Goal: Information Seeking & Learning: Learn about a topic

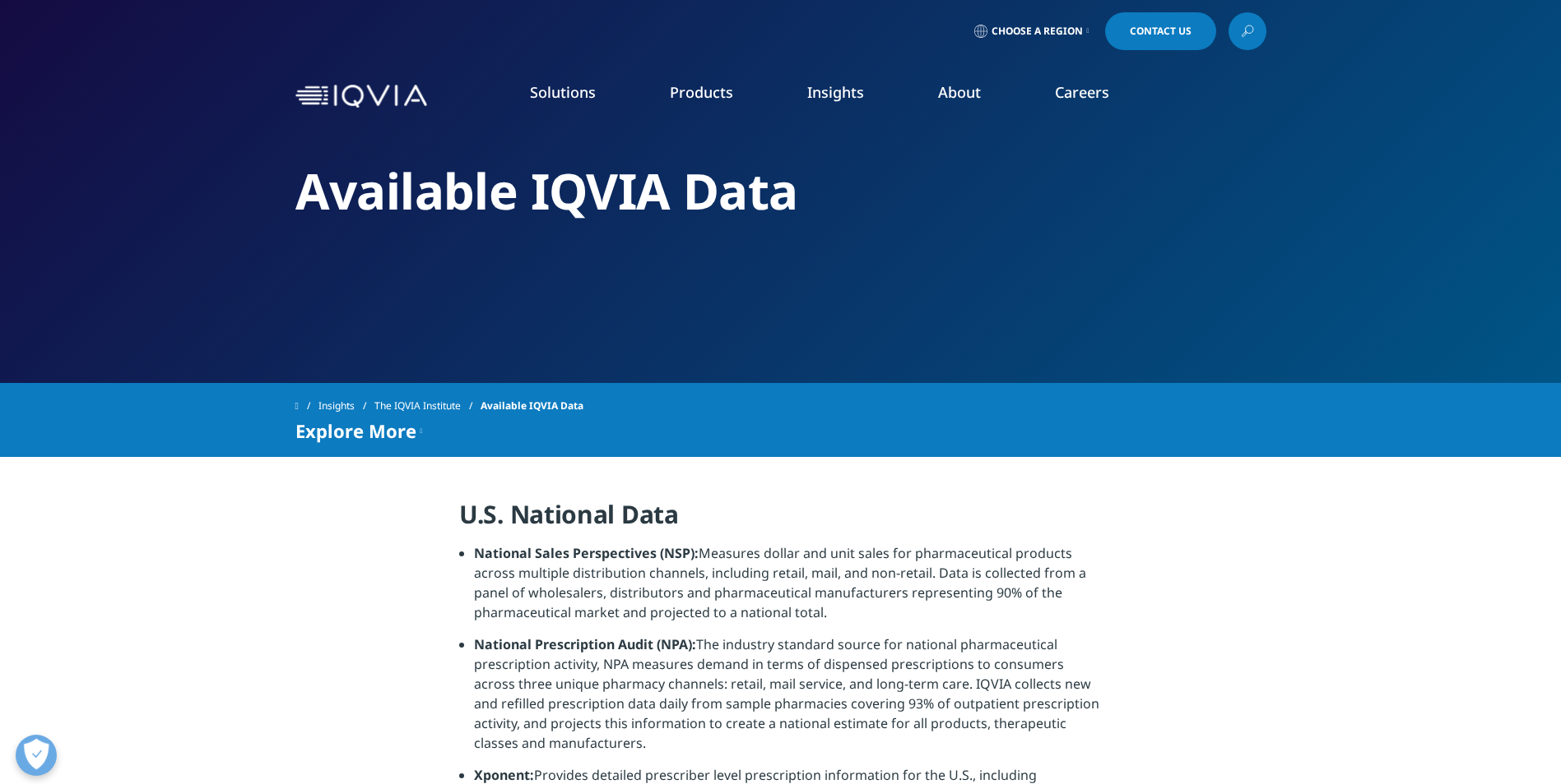
click at [1321, 238] on link "Real World & Health Data Sets" at bounding box center [1379, 242] width 362 height 18
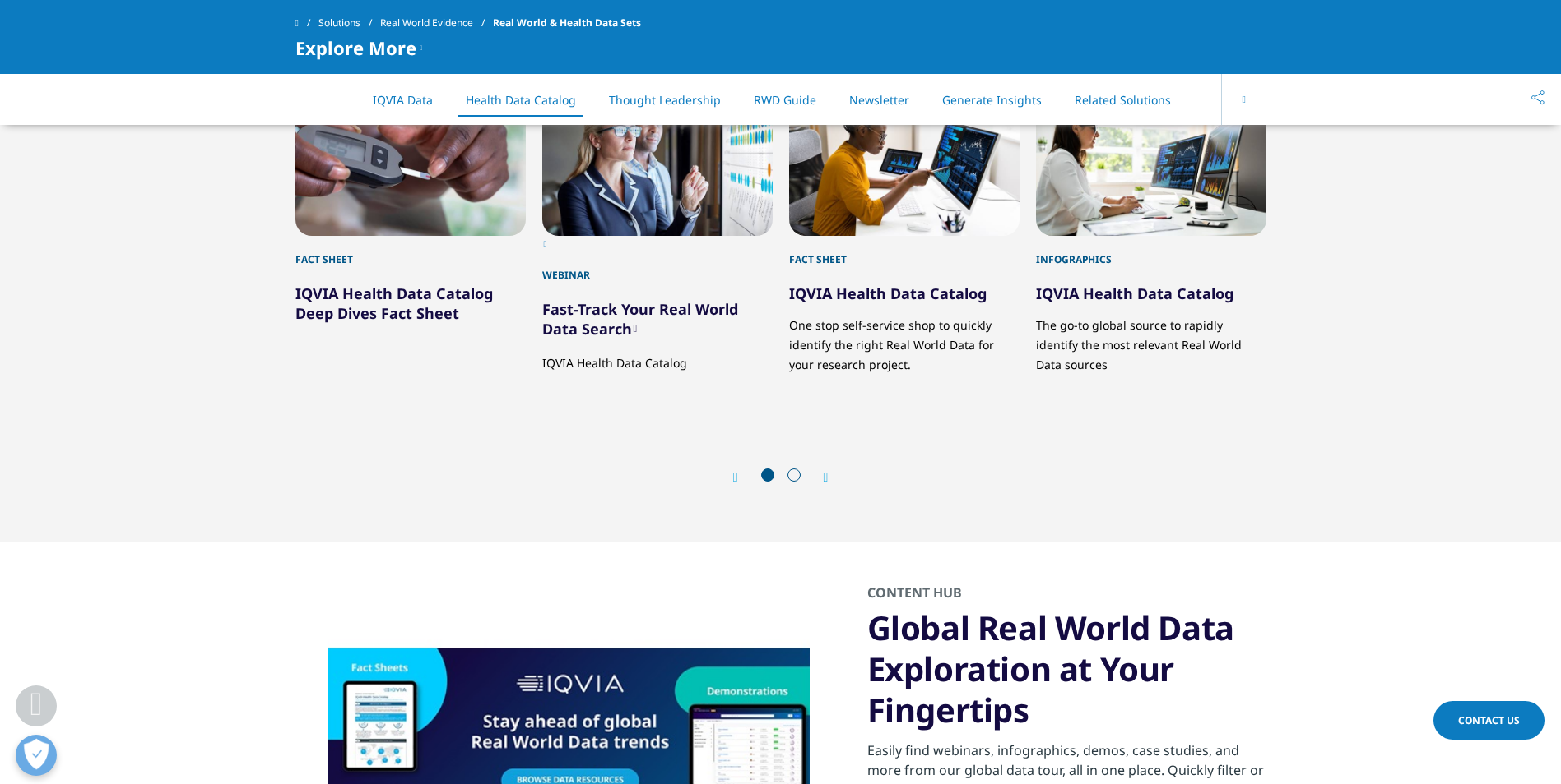
scroll to position [1932, 0]
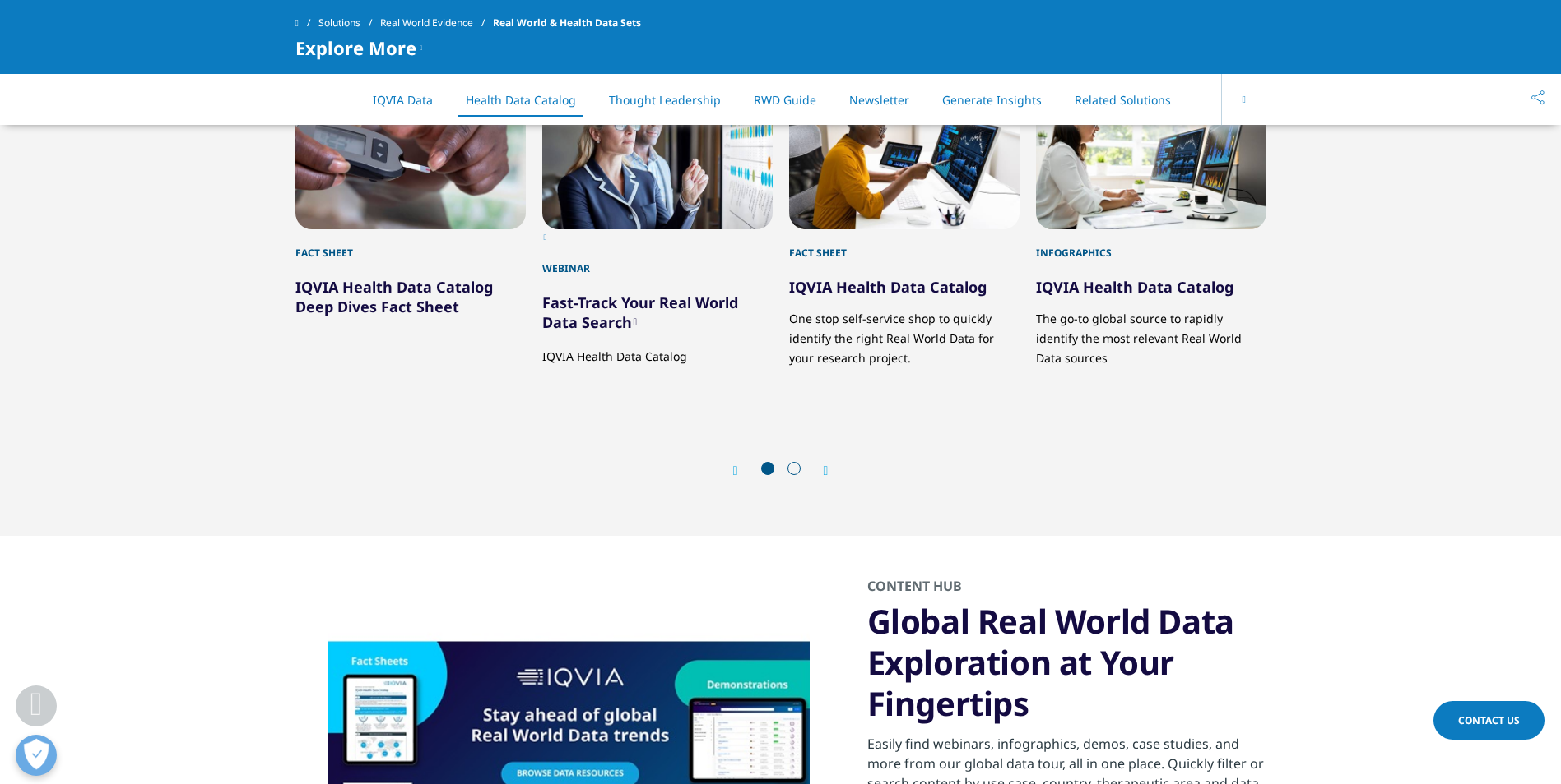
click at [784, 103] on link "RWD Guide" at bounding box center [785, 100] width 63 height 16
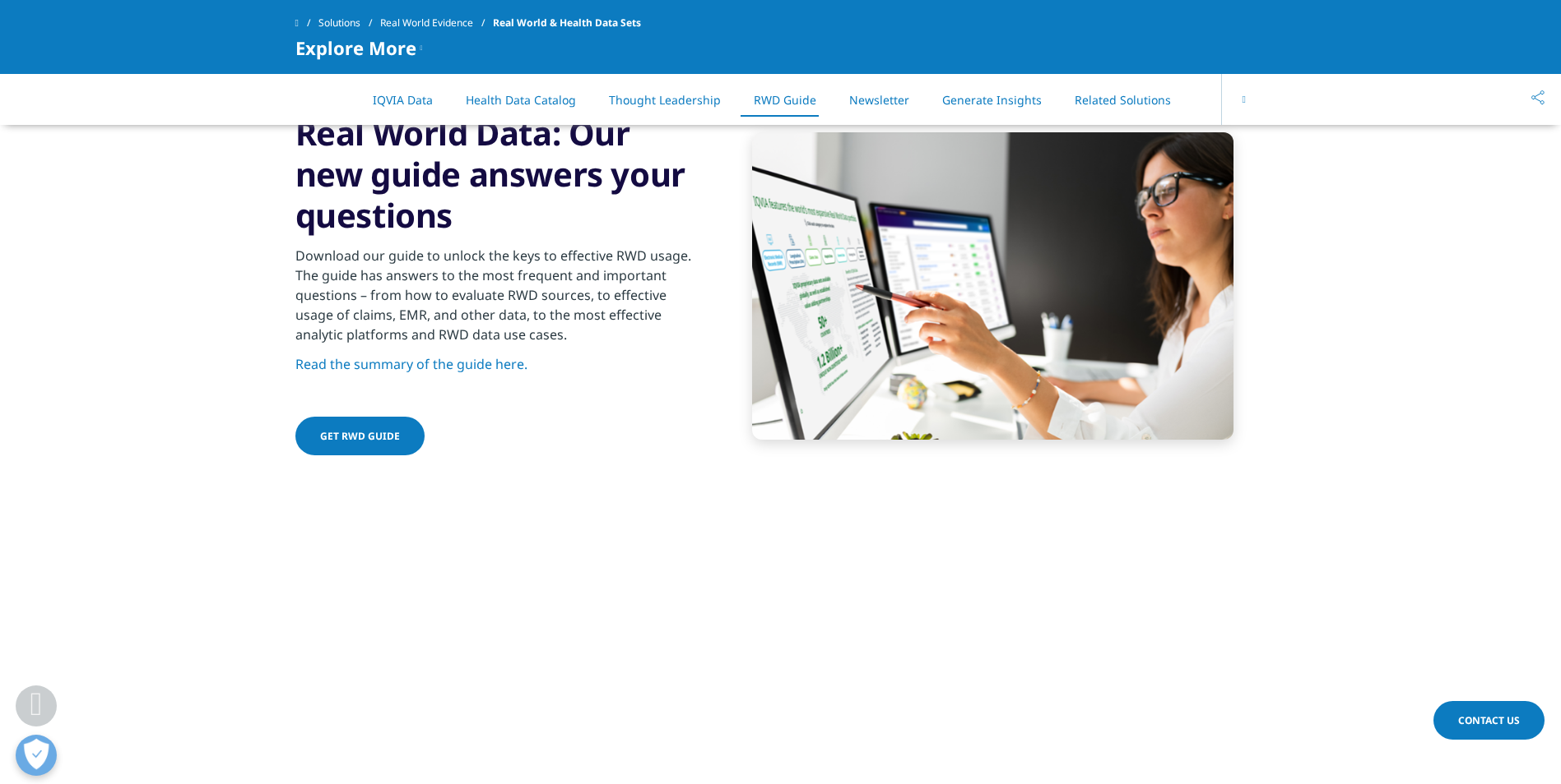
scroll to position [2889, 0]
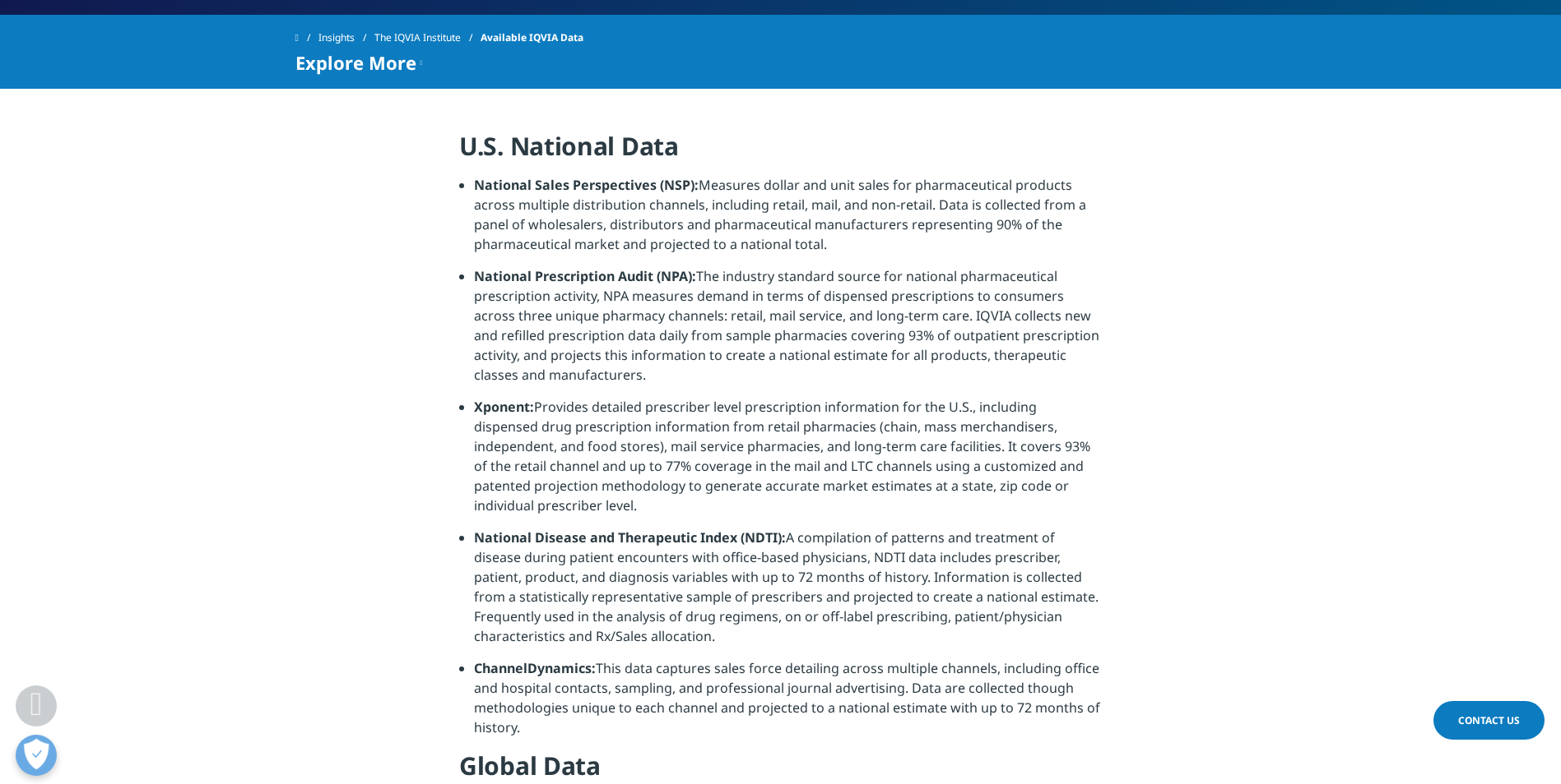
scroll to position [372, 0]
